Goal: Information Seeking & Learning: Learn about a topic

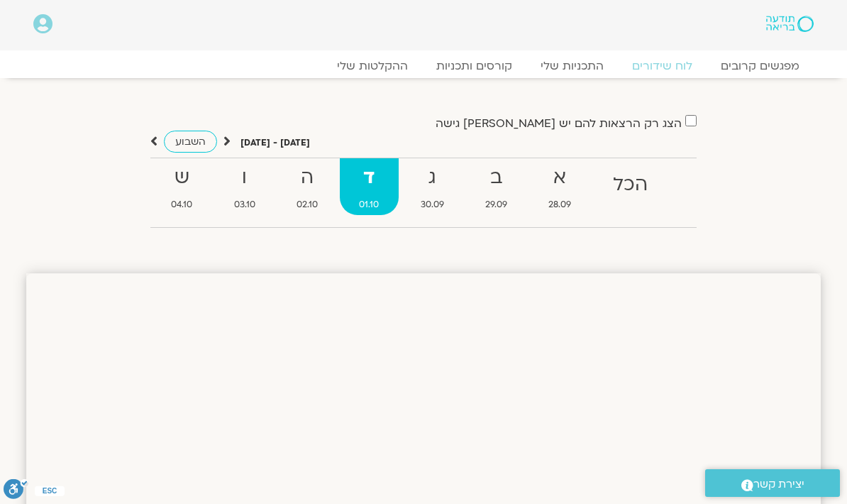
click at [383, 67] on link "ההקלטות שלי" at bounding box center [372, 66] width 99 height 14
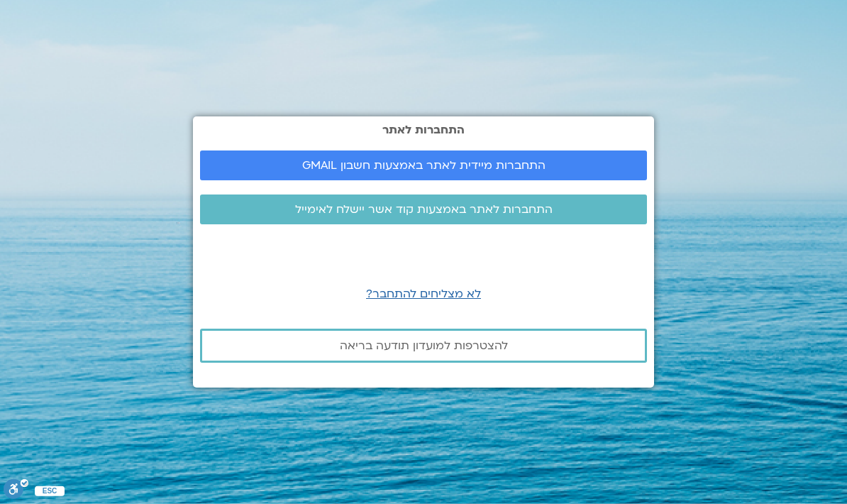
click at [572, 180] on link "התחברות מיידית לאתר באמצעות חשבון GMAIL" at bounding box center [423, 165] width 447 height 30
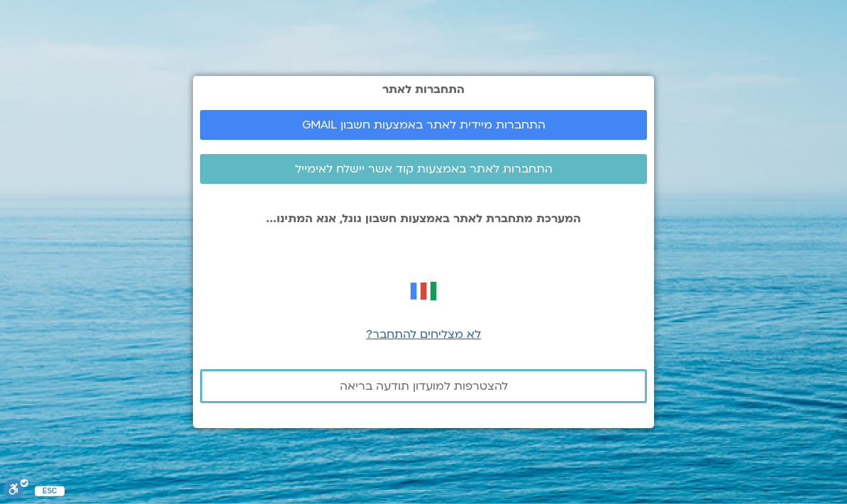
click at [531, 131] on span "התחברות מיידית לאתר באמצעות חשבון GMAIL" at bounding box center [423, 125] width 243 height 13
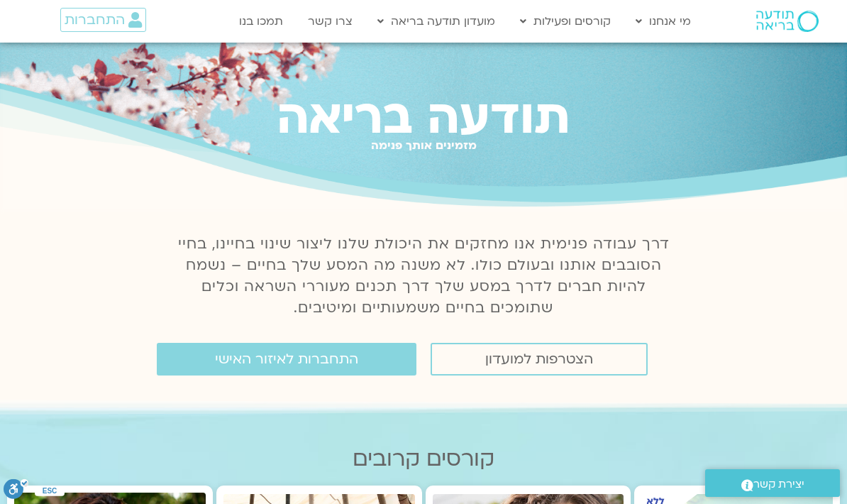
click at [359, 354] on link "התחברות לאיזור האישי" at bounding box center [287, 359] width 260 height 33
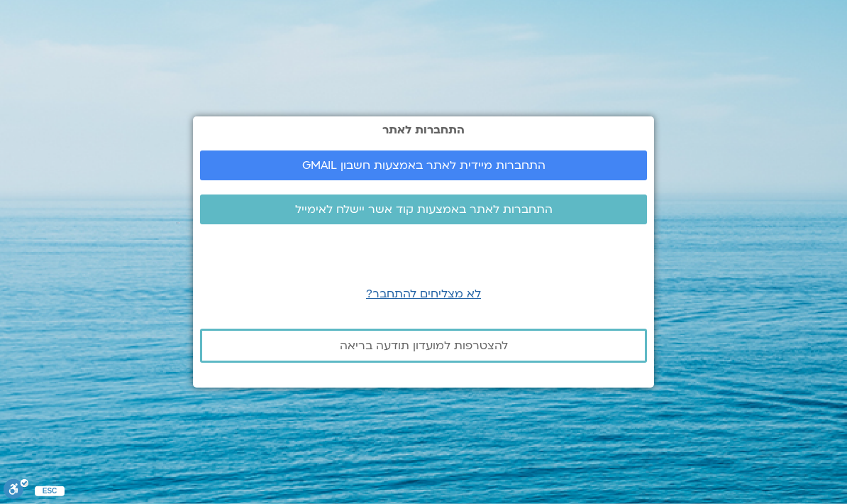
click at [487, 172] on span "התחברות מיידית לאתר באמצעות חשבון GMAIL" at bounding box center [423, 165] width 243 height 13
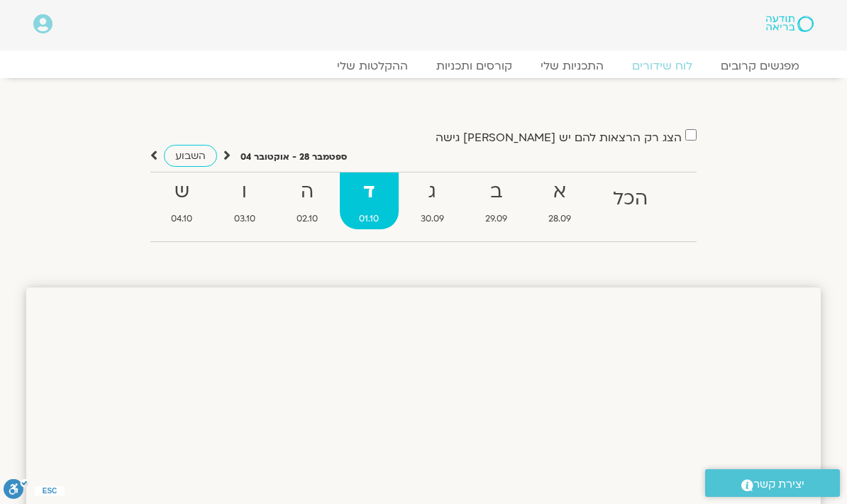
click at [374, 62] on link "ההקלטות שלי" at bounding box center [372, 66] width 99 height 14
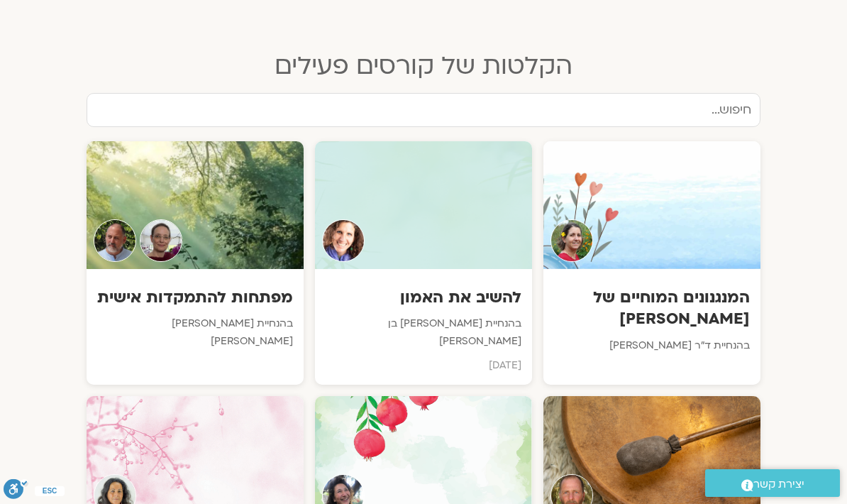
click at [661, 94] on input "text" at bounding box center [424, 110] width 674 height 34
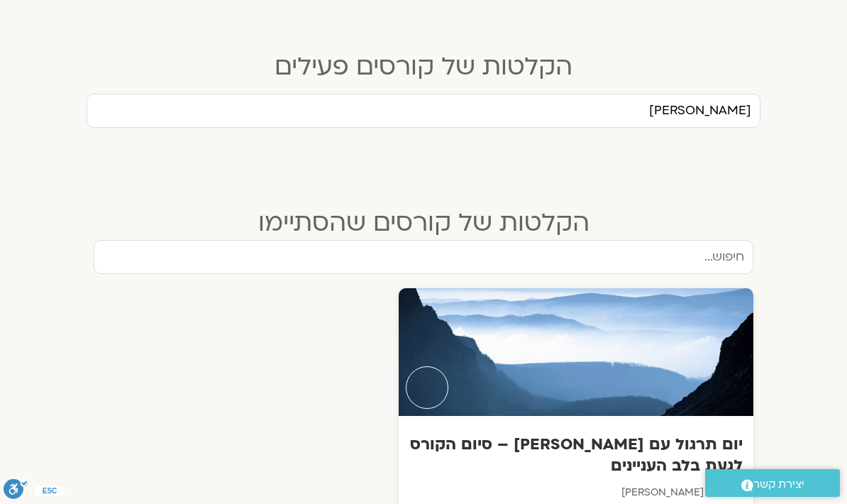
type input "[PERSON_NAME]"
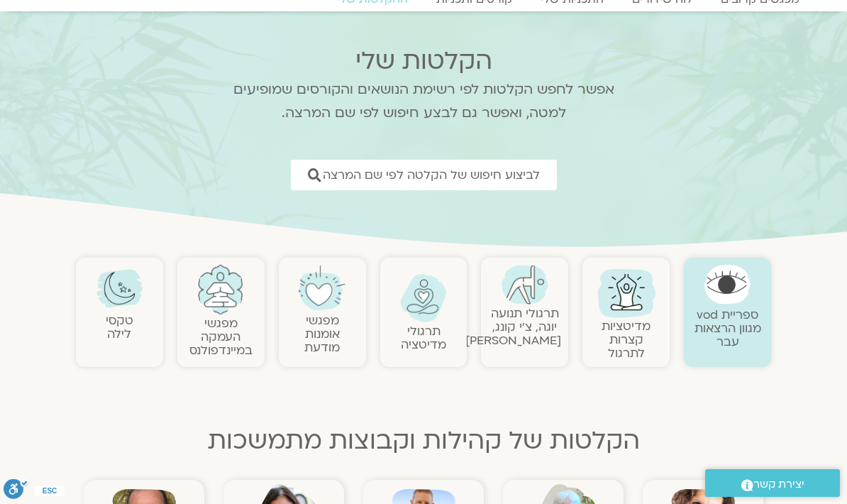
scroll to position [62, 0]
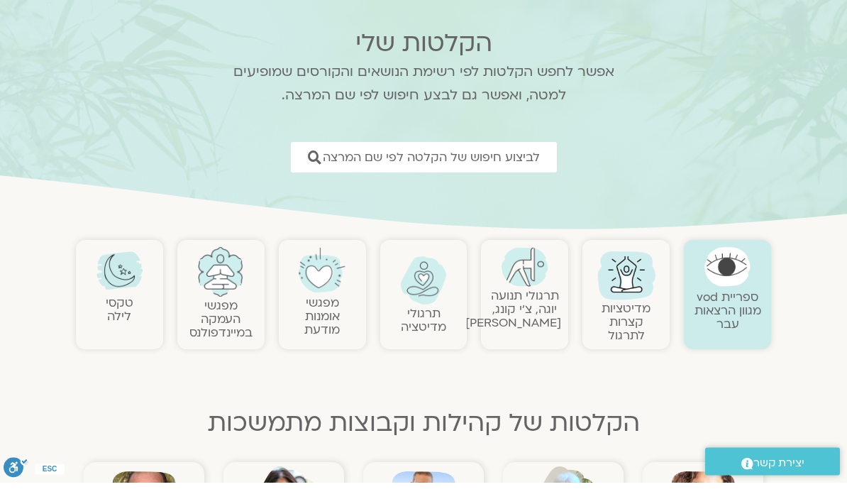
click at [492, 172] on span "לביצוע חיפוש של הקלטה לפי שם המרצה" at bounding box center [431, 178] width 217 height 13
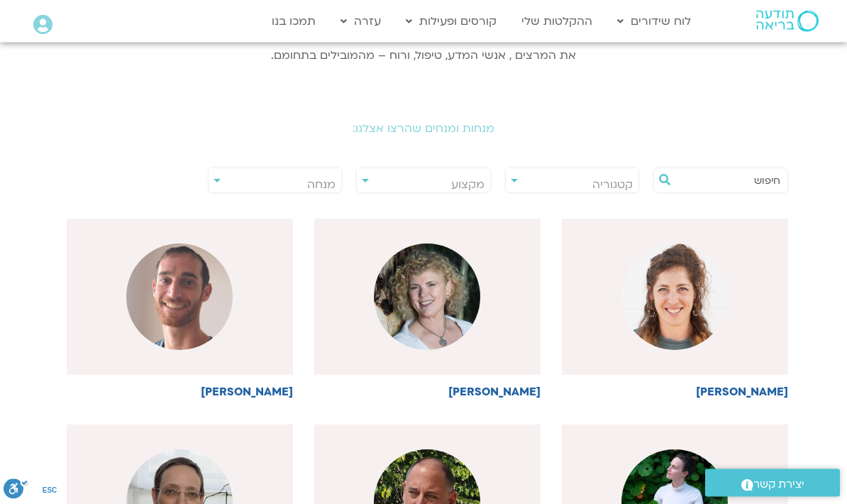
scroll to position [226, 0]
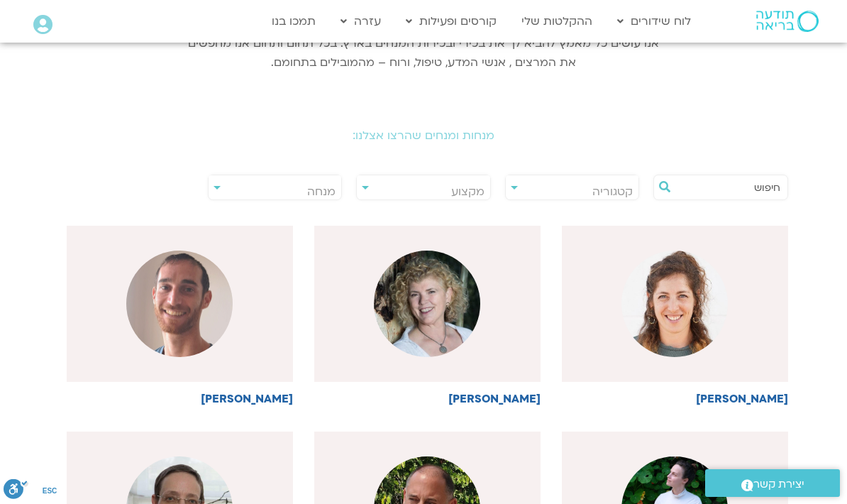
click at [703, 182] on input "text" at bounding box center [728, 187] width 105 height 24
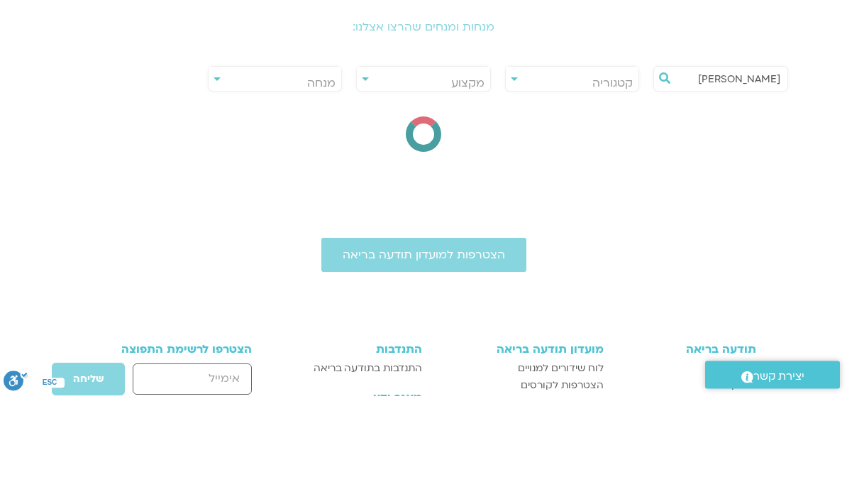
type input "[PERSON_NAME]"
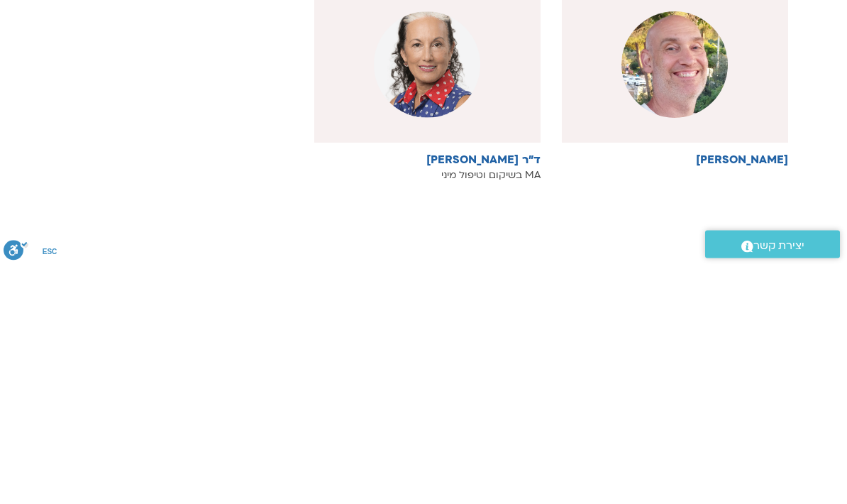
click at [724, 251] on img at bounding box center [675, 304] width 106 height 106
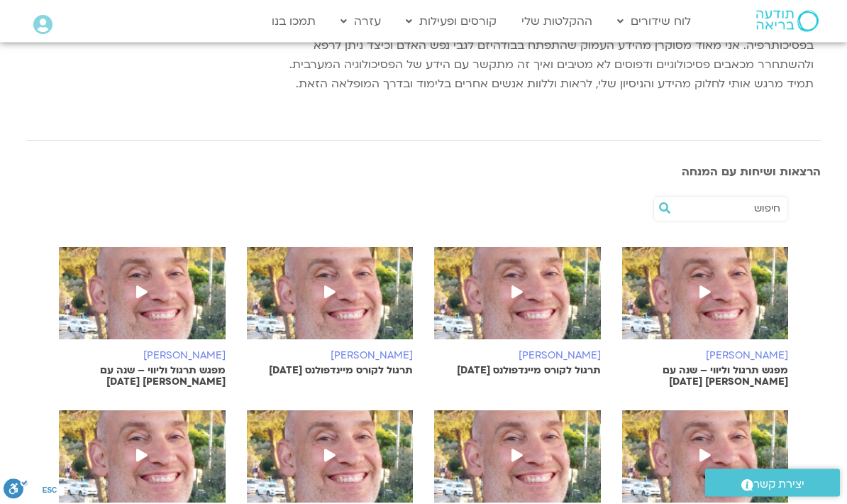
scroll to position [377, 0]
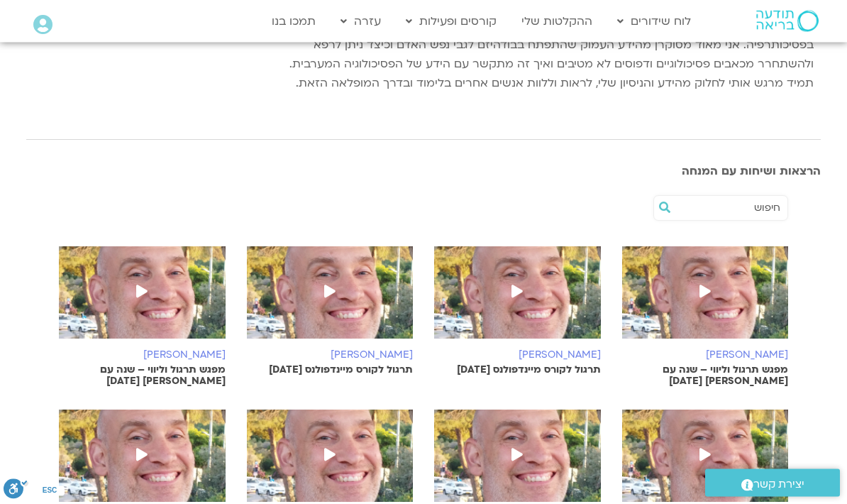
click at [736, 295] on img at bounding box center [705, 300] width 167 height 106
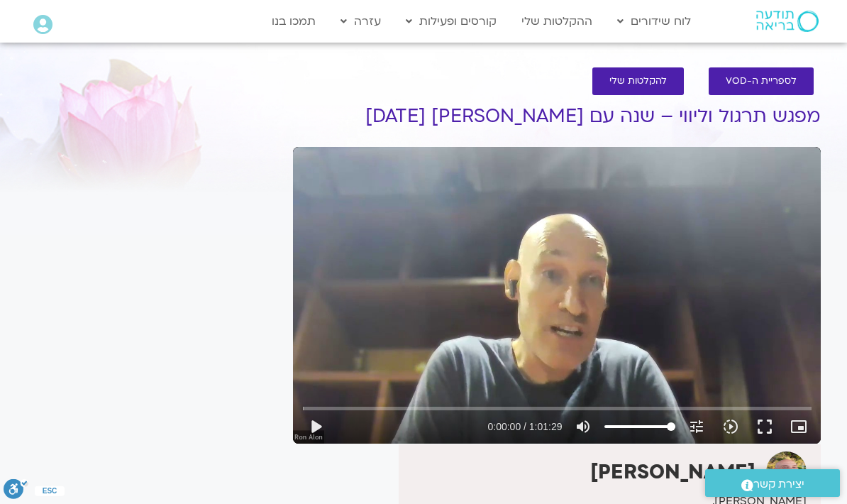
click at [331, 429] on button "play_arrow" at bounding box center [316, 427] width 34 height 34
type input "2.38856523235339"
